Goal: Task Accomplishment & Management: Use online tool/utility

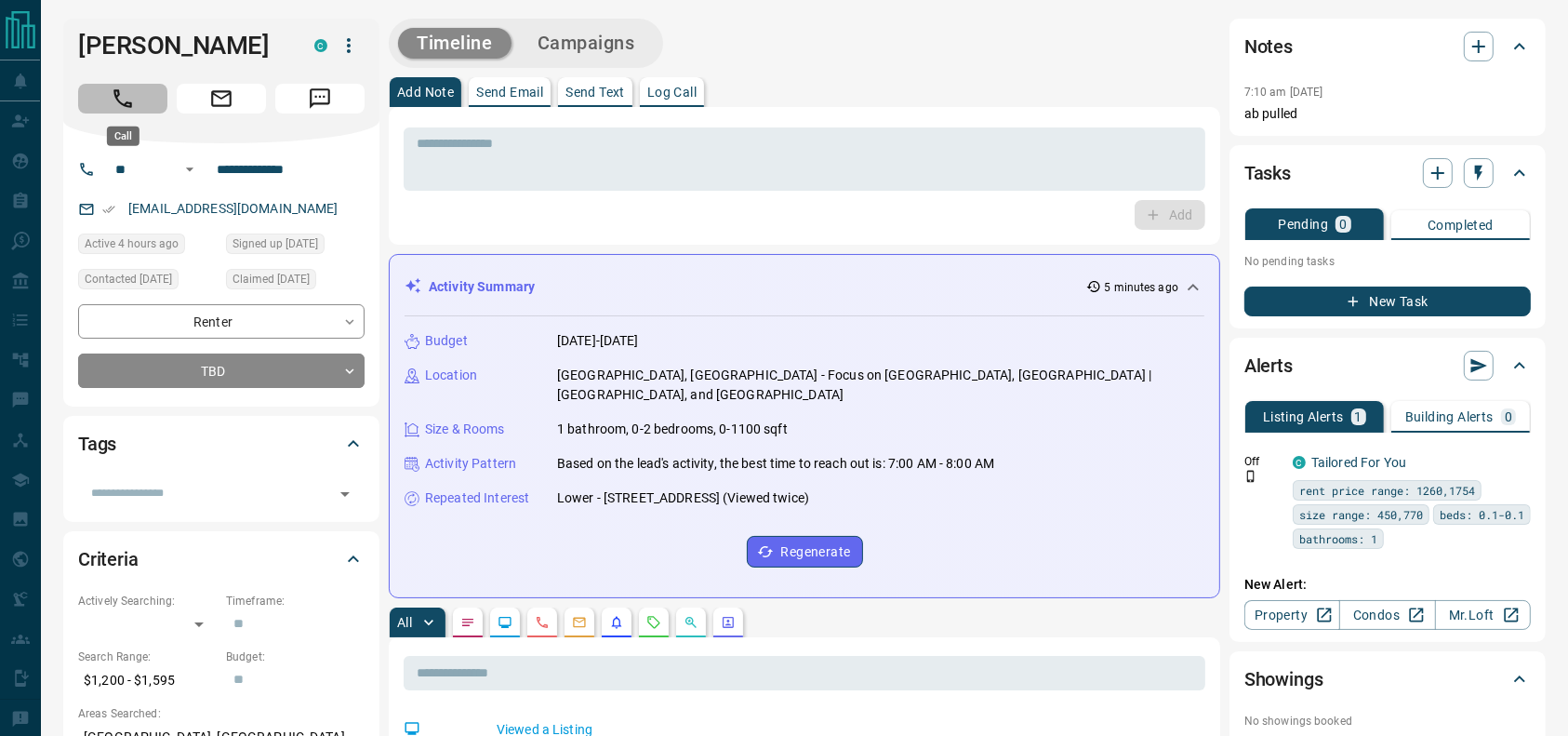
click at [122, 84] on button "Call" at bounding box center [122, 99] width 89 height 29
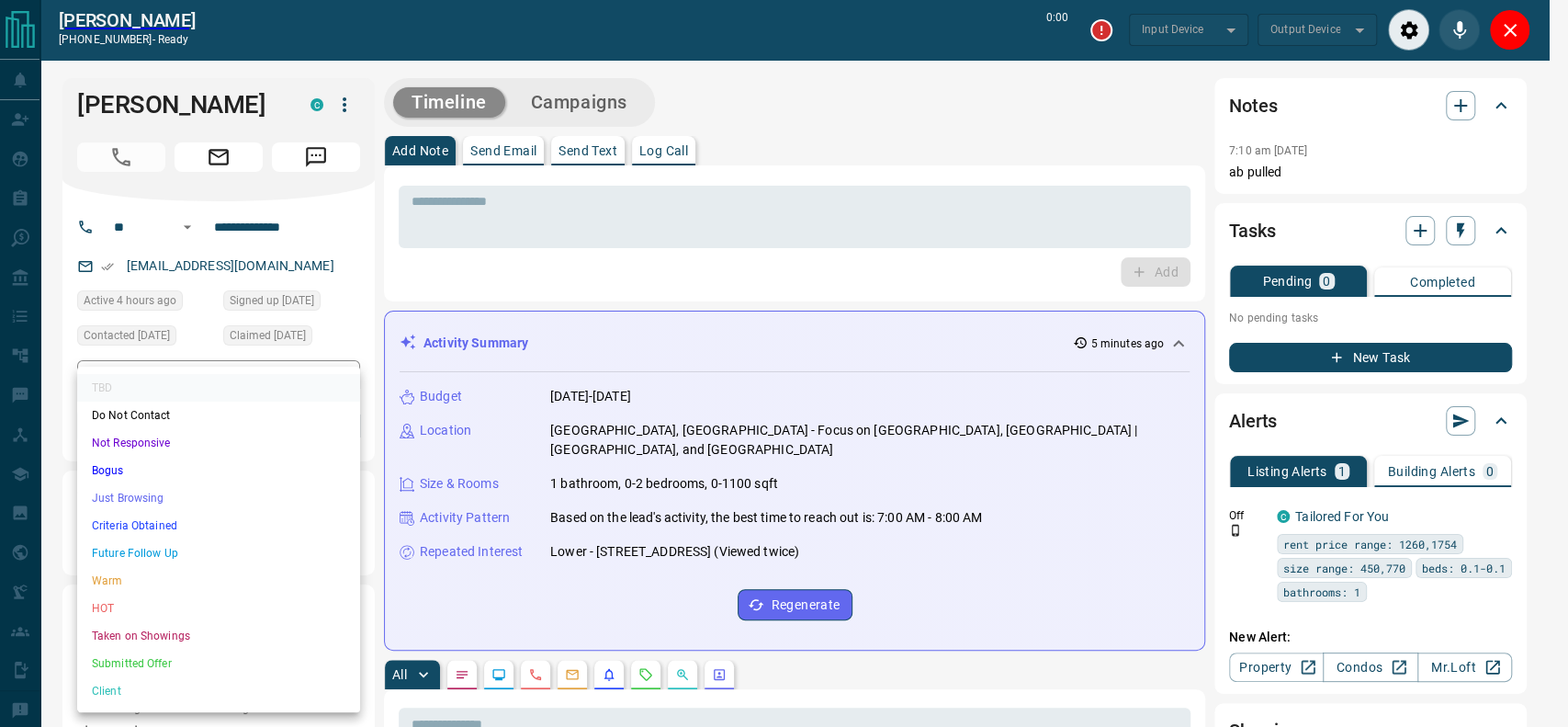
type input "*******"
click at [140, 498] on li "Just Browsing" at bounding box center [218, 498] width 283 height 28
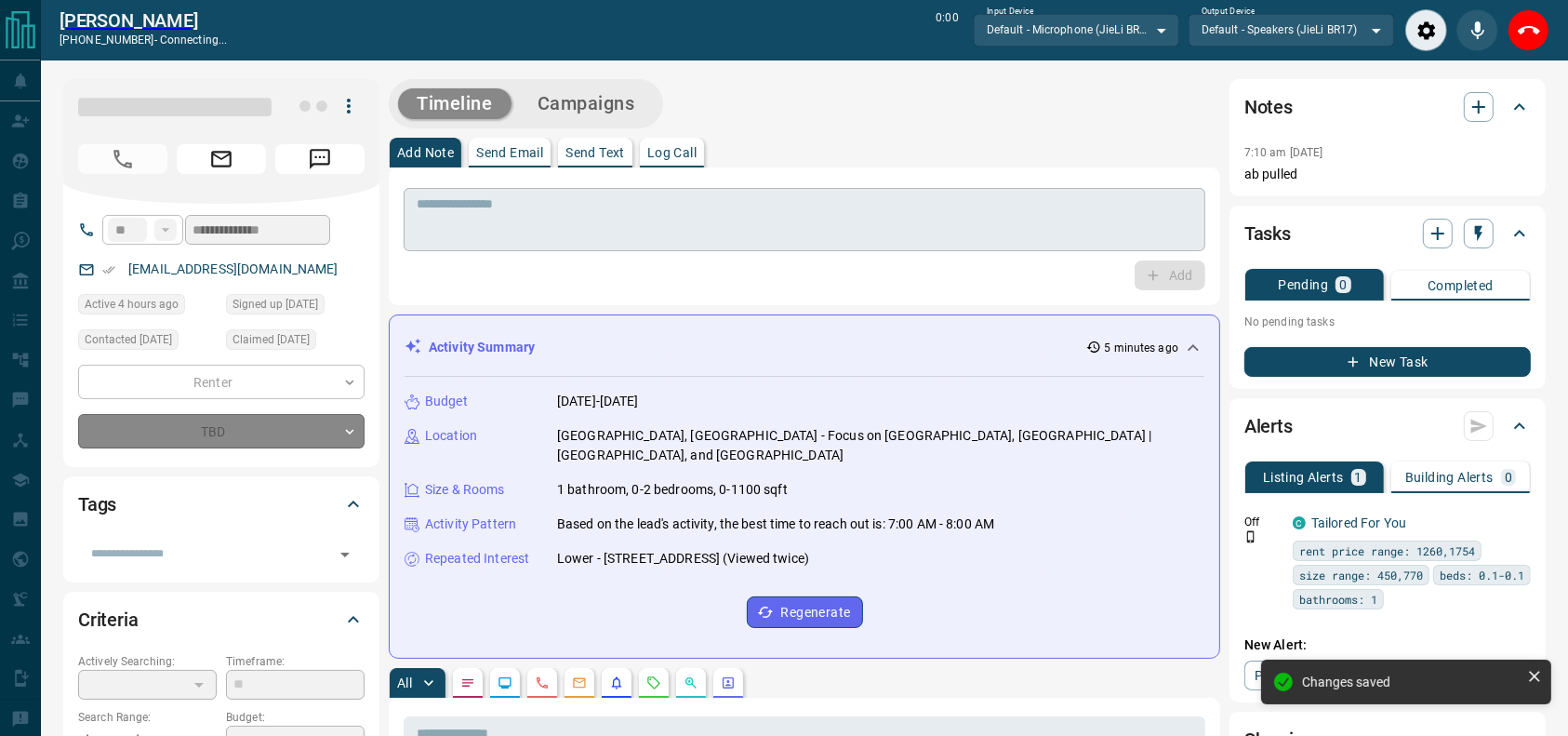
click at [551, 226] on textarea at bounding box center [804, 220] width 776 height 47
type input "*"
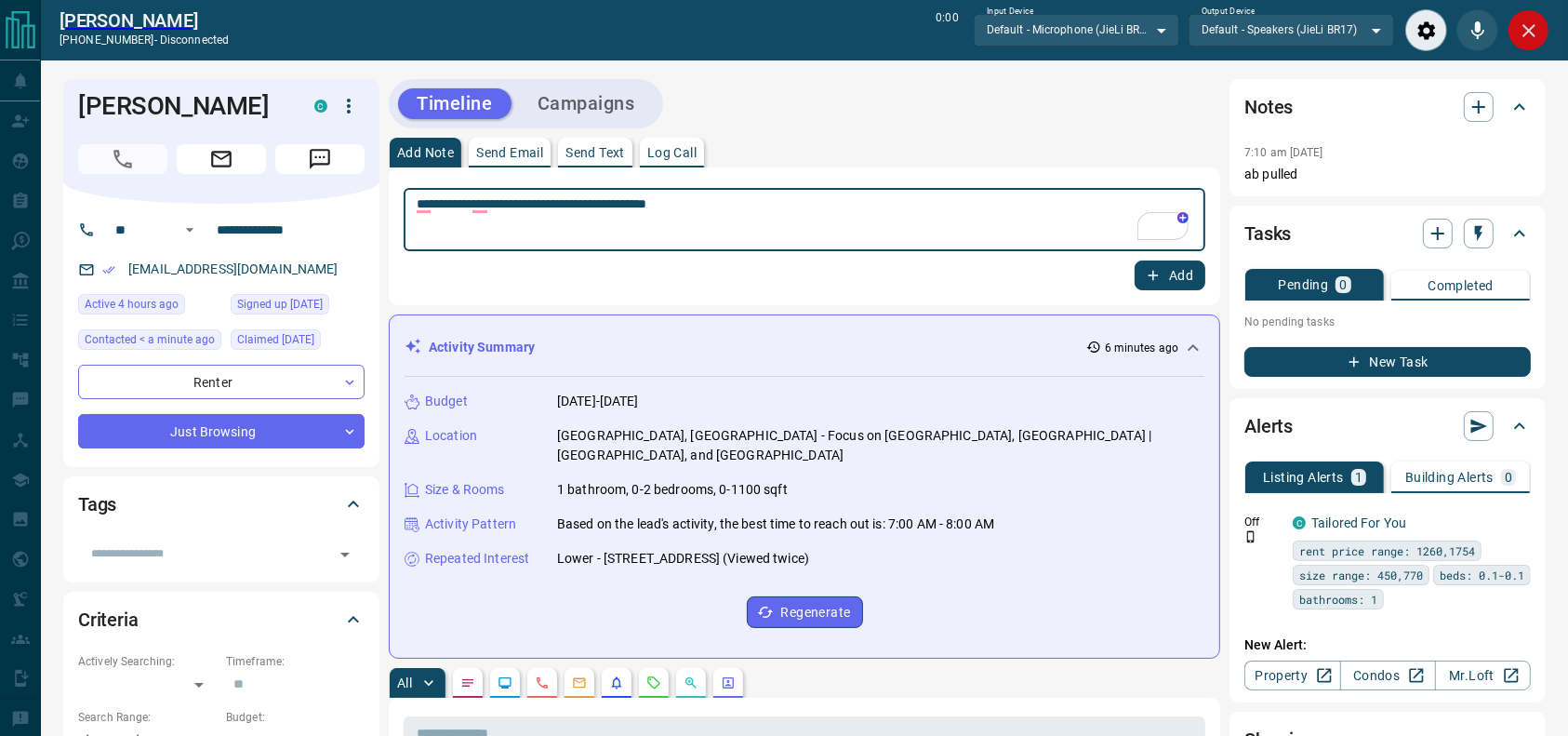
type textarea "**********"
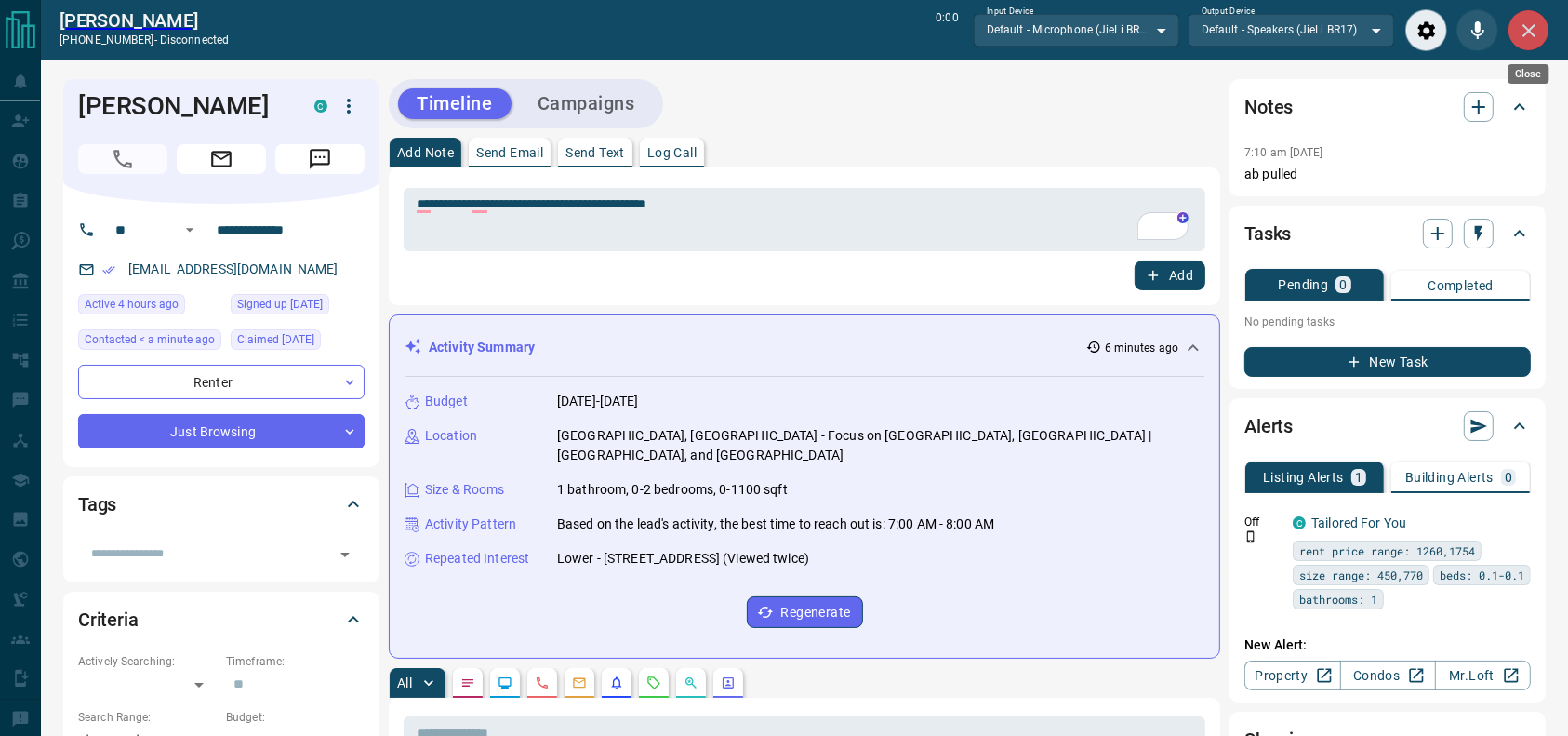
click at [1524, 26] on icon "Close" at bounding box center [1528, 30] width 13 height 13
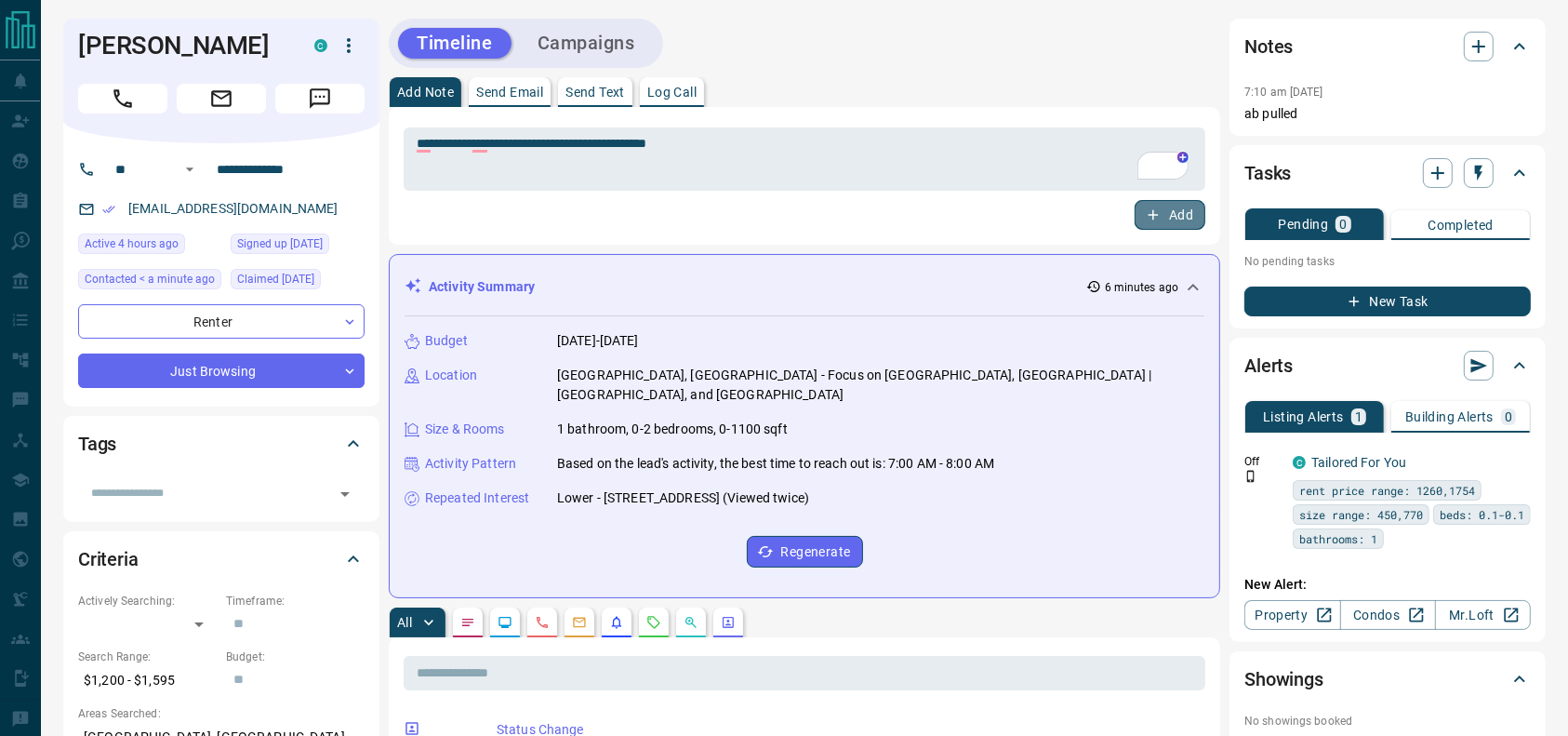
click at [1157, 224] on button "Add" at bounding box center [1170, 214] width 70 height 29
click at [592, 64] on div "Timeline Campaigns" at bounding box center [525, 43] width 274 height 49
click at [610, 40] on button "Campaigns" at bounding box center [586, 43] width 135 height 30
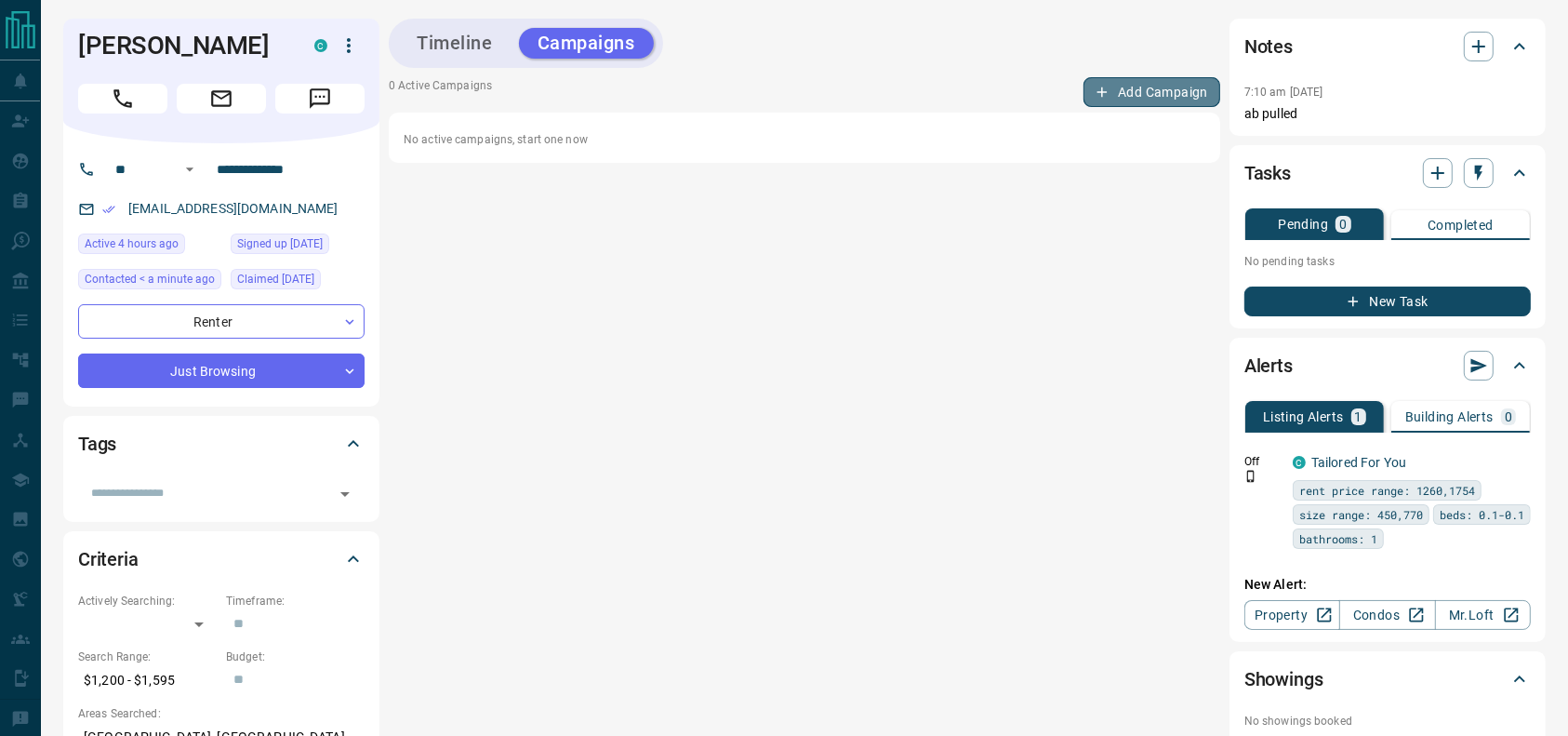
click at [1164, 92] on button "Add Campaign" at bounding box center [1151, 92] width 137 height 29
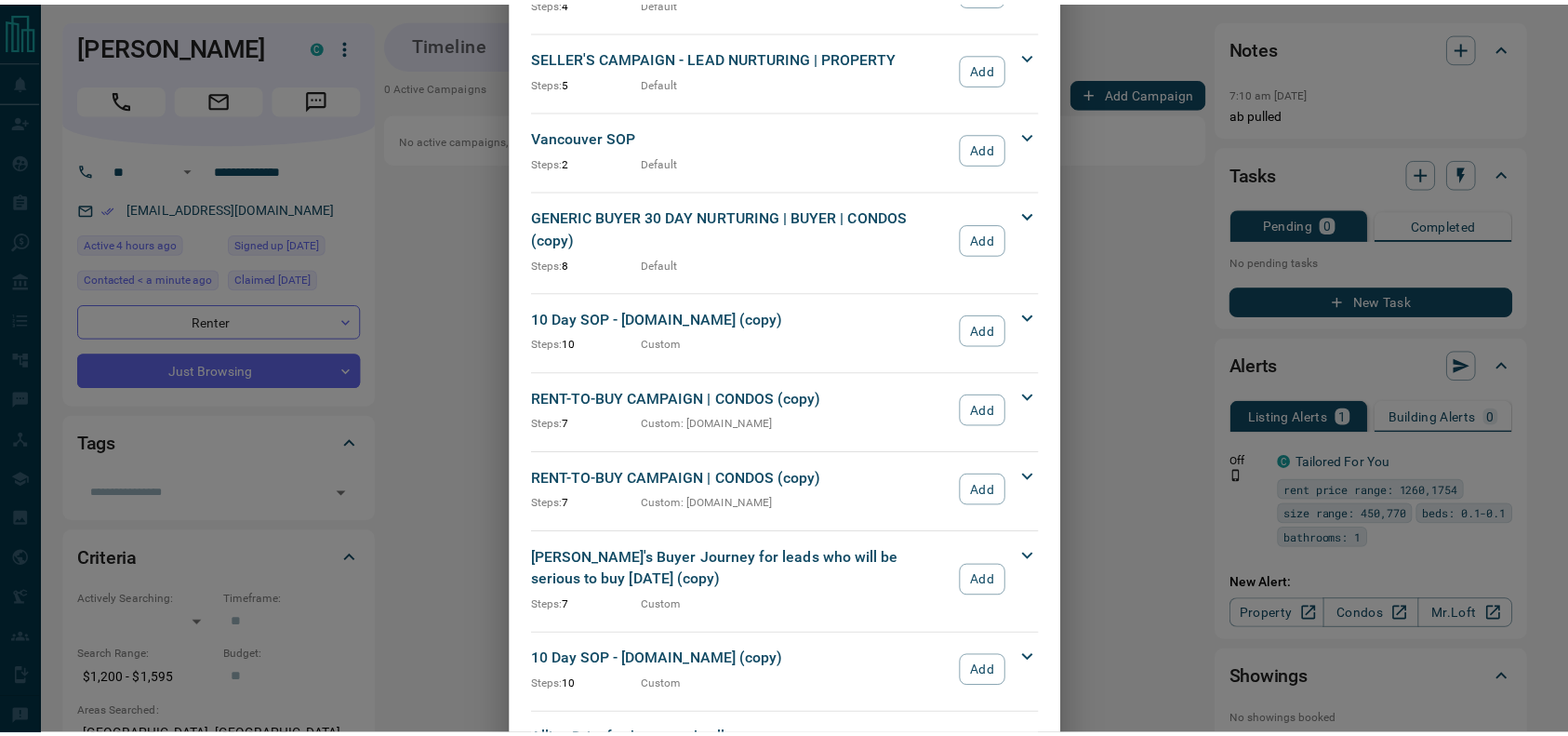
scroll to position [2003, 0]
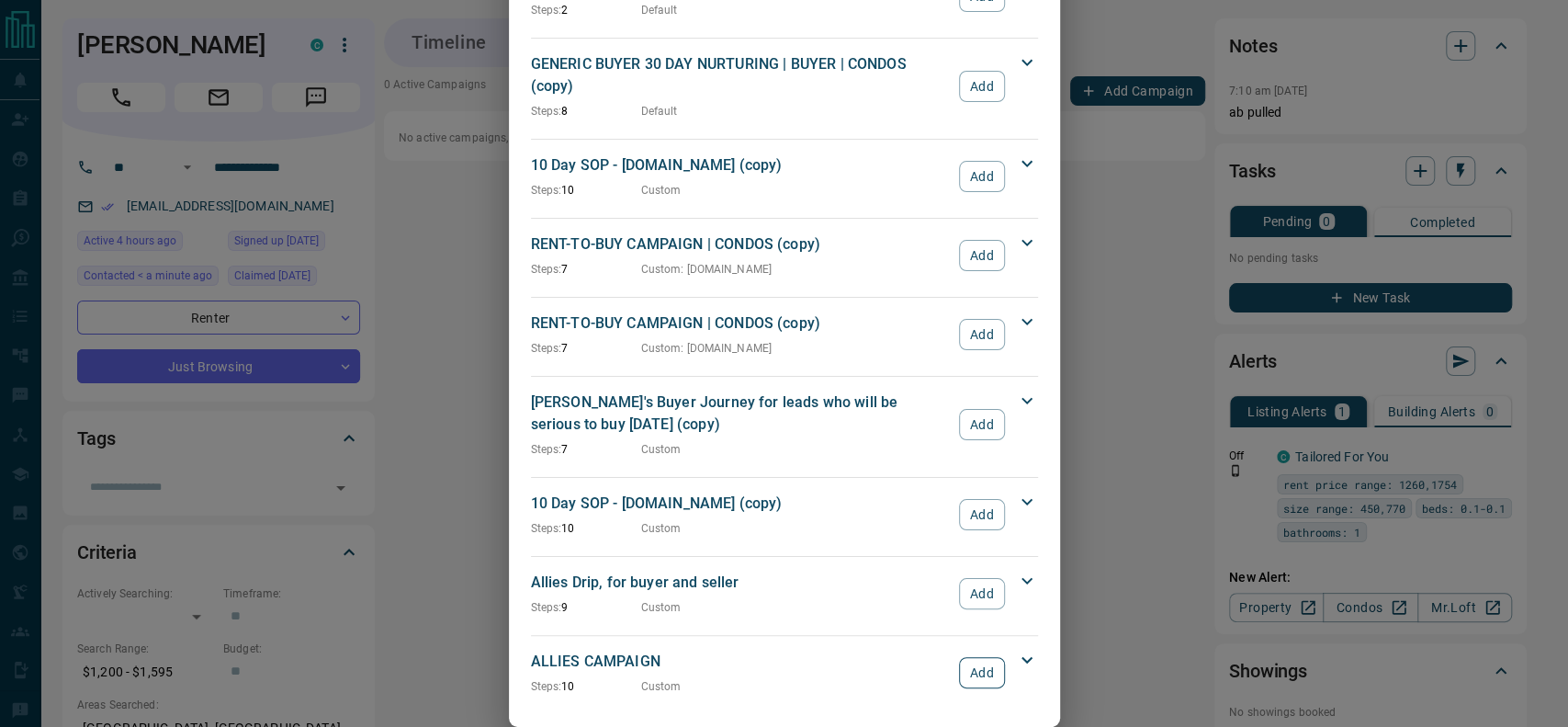
click at [963, 657] on button "Add" at bounding box center [981, 673] width 45 height 31
